Goal: Find specific page/section

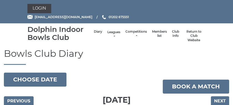
click at [114, 35] on link "Leagues" at bounding box center [113, 34] width 13 height 9
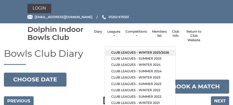
click at [139, 53] on link "Club leagues - Winter 2025/2026" at bounding box center [140, 52] width 70 height 6
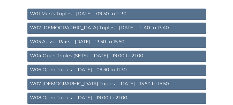
scroll to position [90, 0]
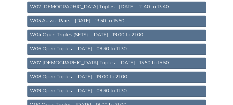
click at [122, 76] on link "W08 Open Triples - [DATE] - 19:00 to 21:00" at bounding box center [116, 76] width 178 height 11
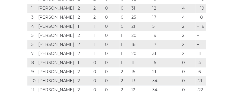
scroll to position [125, 0]
